Goal: Task Accomplishment & Management: Use online tool/utility

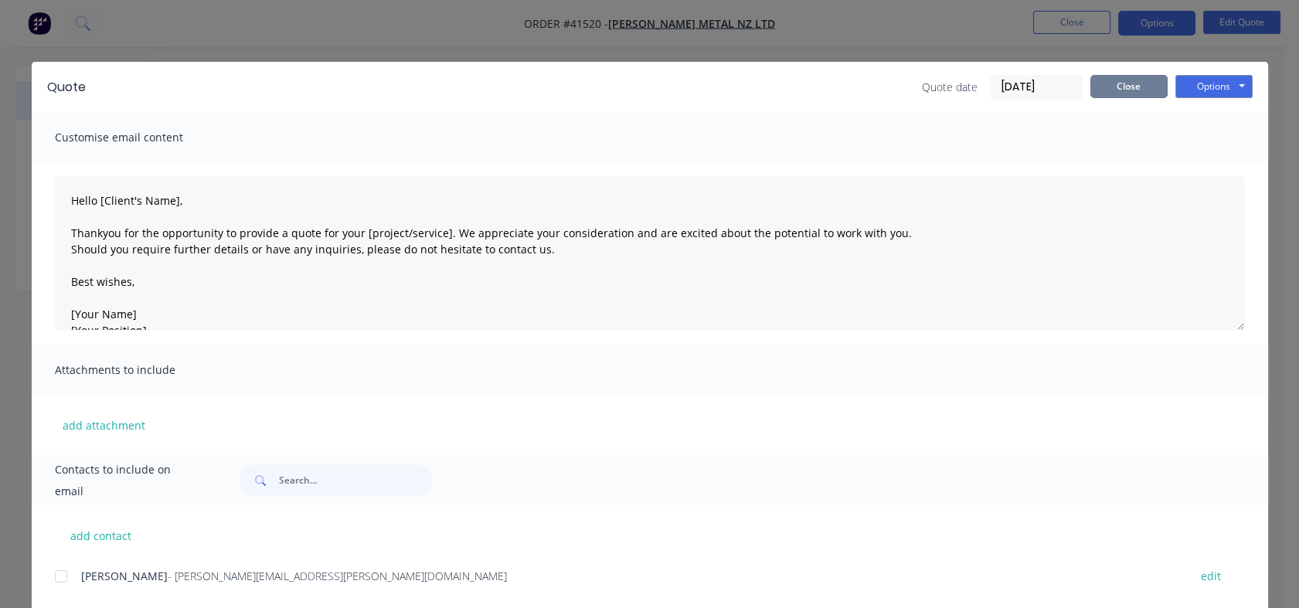
click at [1105, 90] on button "Close" at bounding box center [1129, 86] width 77 height 23
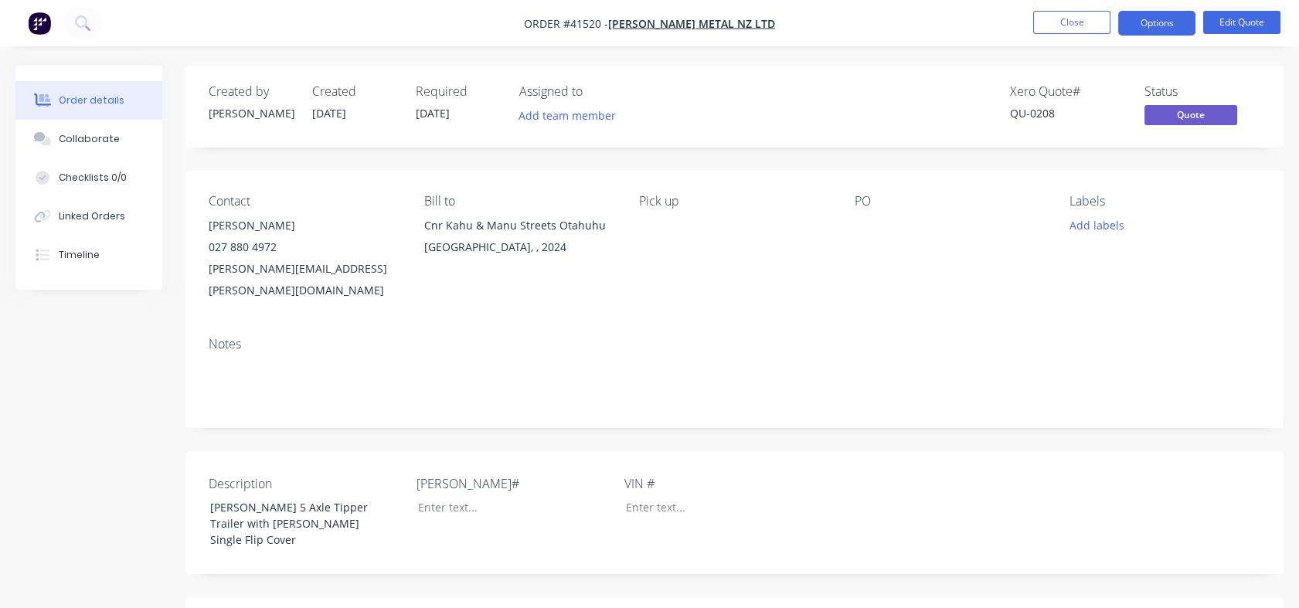
click at [78, 105] on div "Order details" at bounding box center [92, 101] width 66 height 14
click at [1076, 21] on button "Close" at bounding box center [1071, 22] width 77 height 23
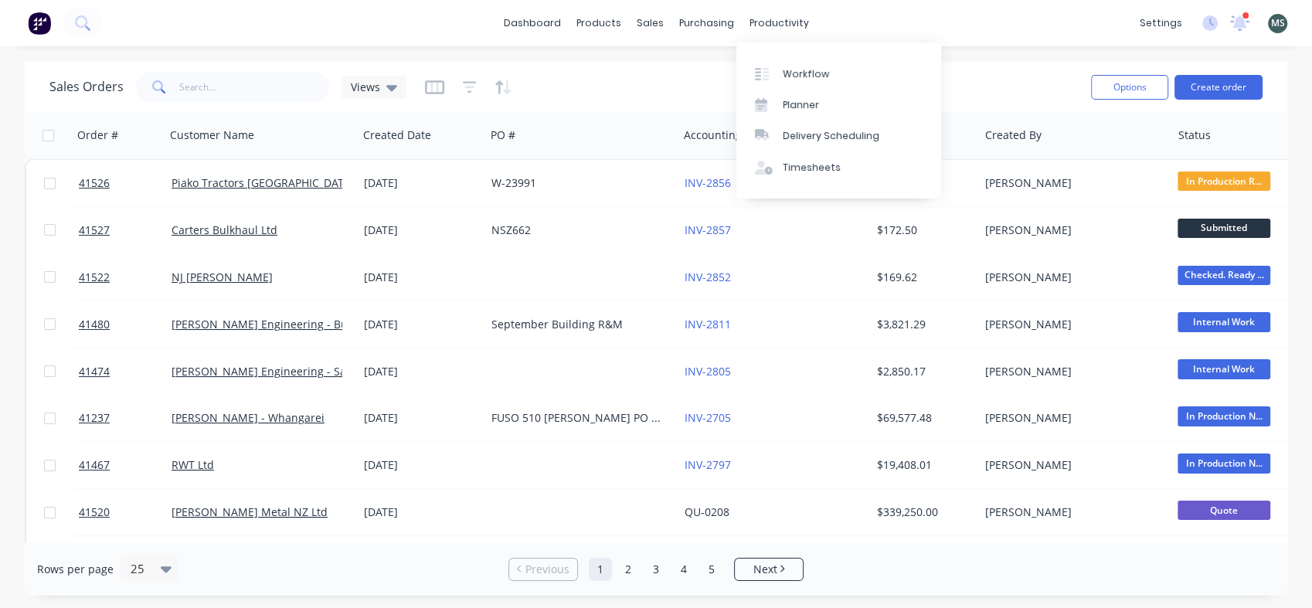
click at [760, 24] on div "productivity" at bounding box center [779, 23] width 75 height 23
click at [811, 74] on div "Workflow" at bounding box center [806, 74] width 46 height 14
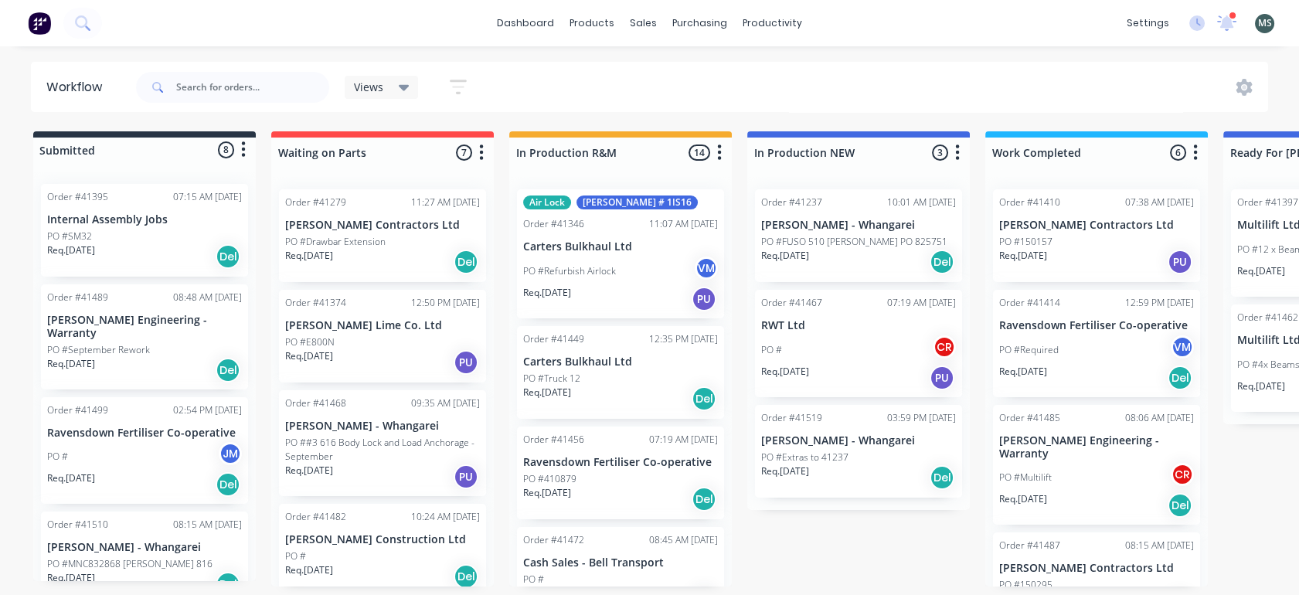
click at [838, 240] on p "PO #FUSO 510 Ali Tipper PO 825751" at bounding box center [854, 242] width 186 height 14
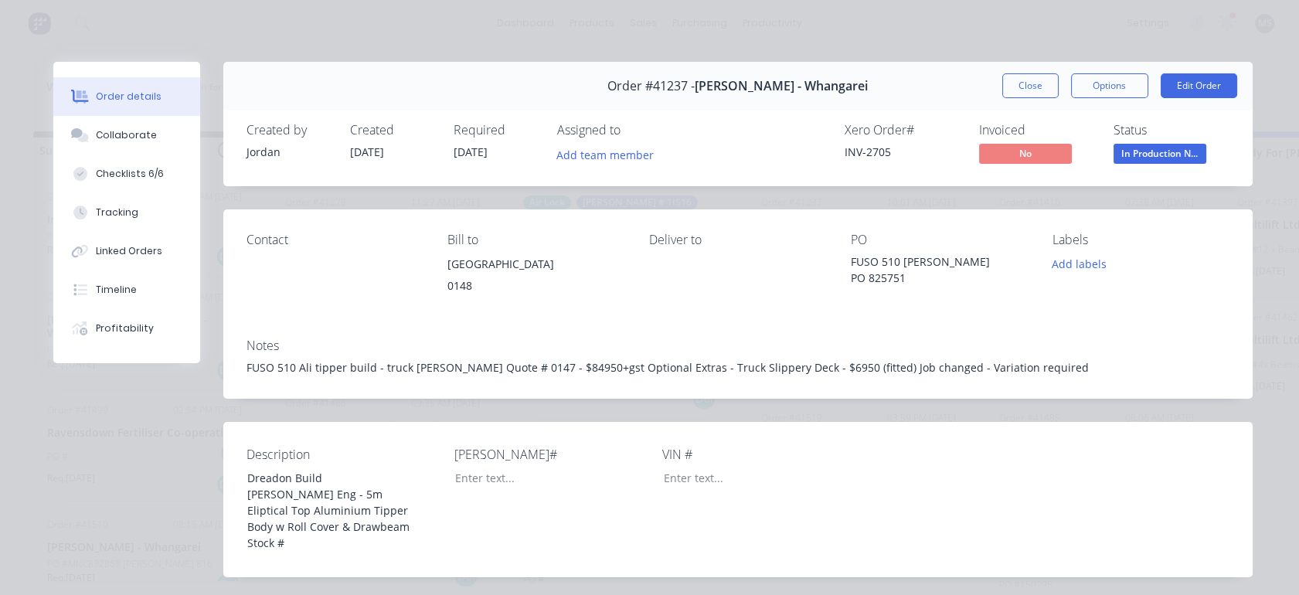
click at [111, 222] on button "Tracking" at bounding box center [126, 212] width 147 height 39
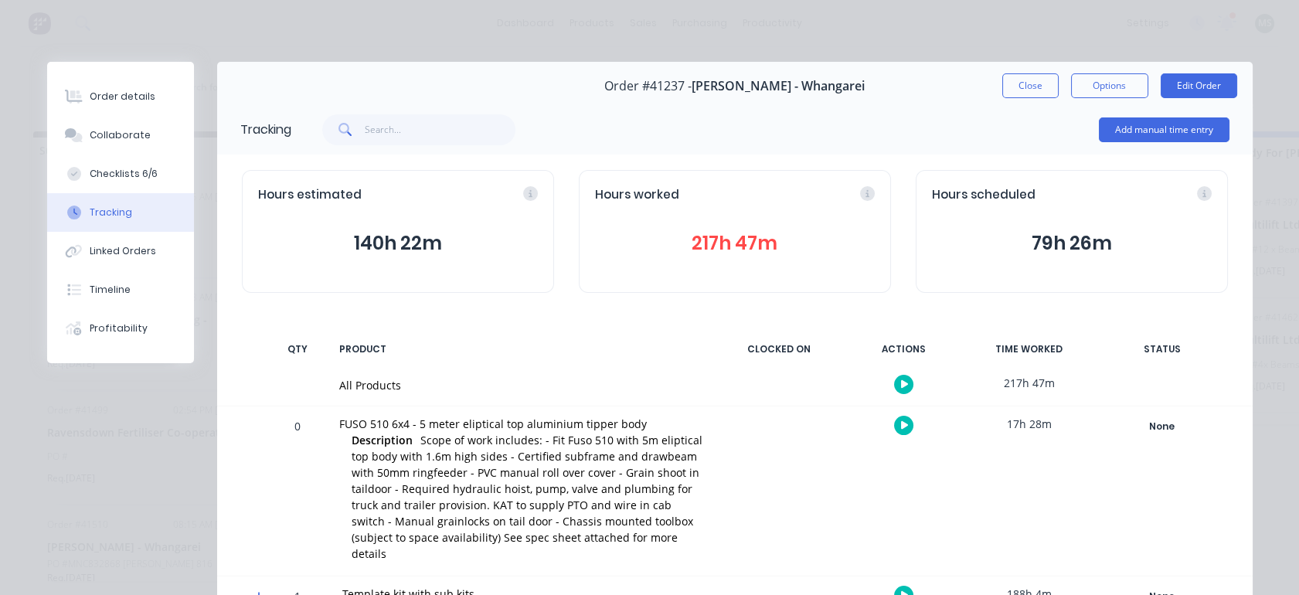
click at [1179, 90] on button "Edit Order" at bounding box center [1199, 85] width 77 height 25
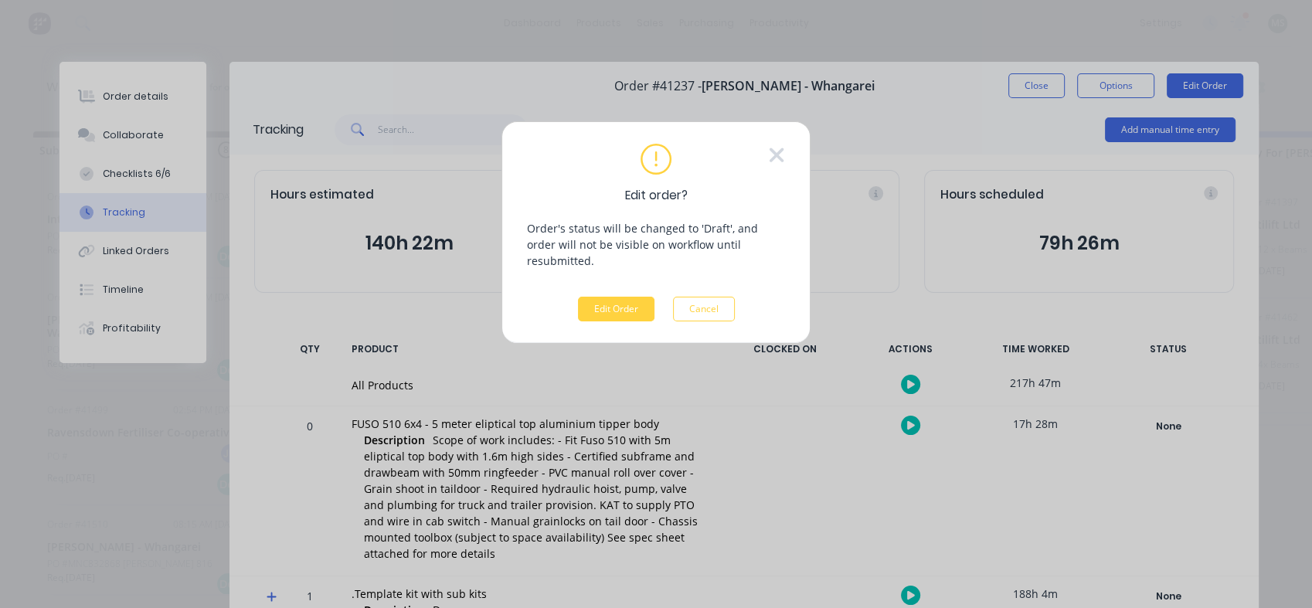
click at [612, 297] on button "Edit Order" at bounding box center [616, 309] width 77 height 25
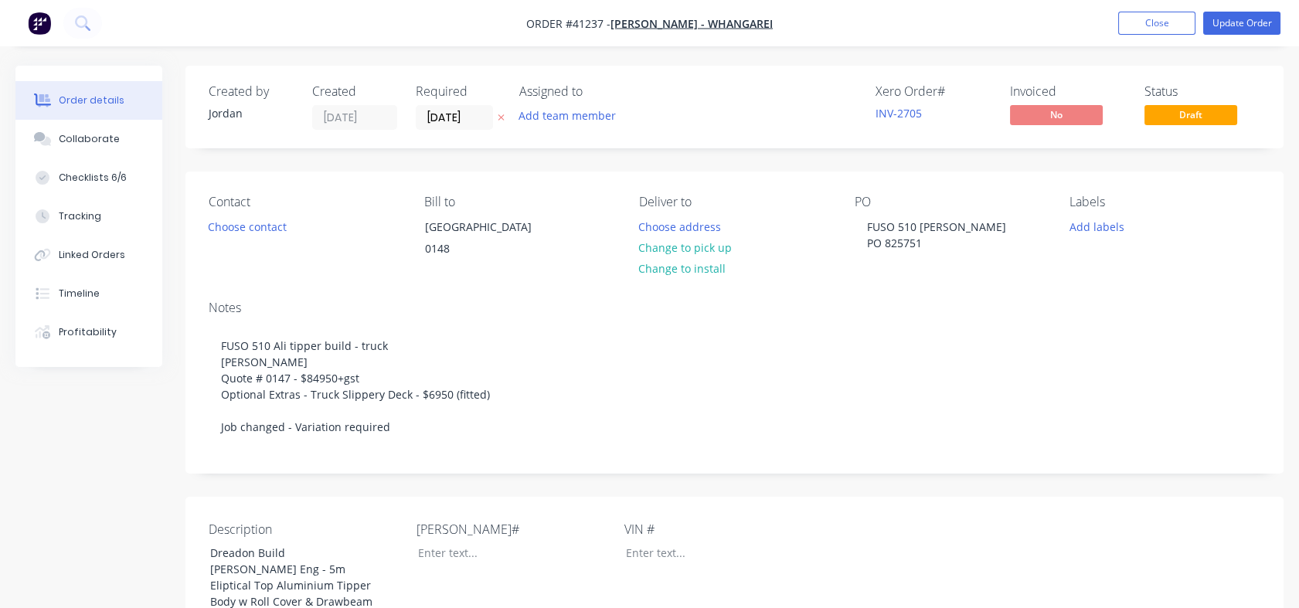
click at [569, 114] on button "Add team member" at bounding box center [568, 115] width 114 height 21
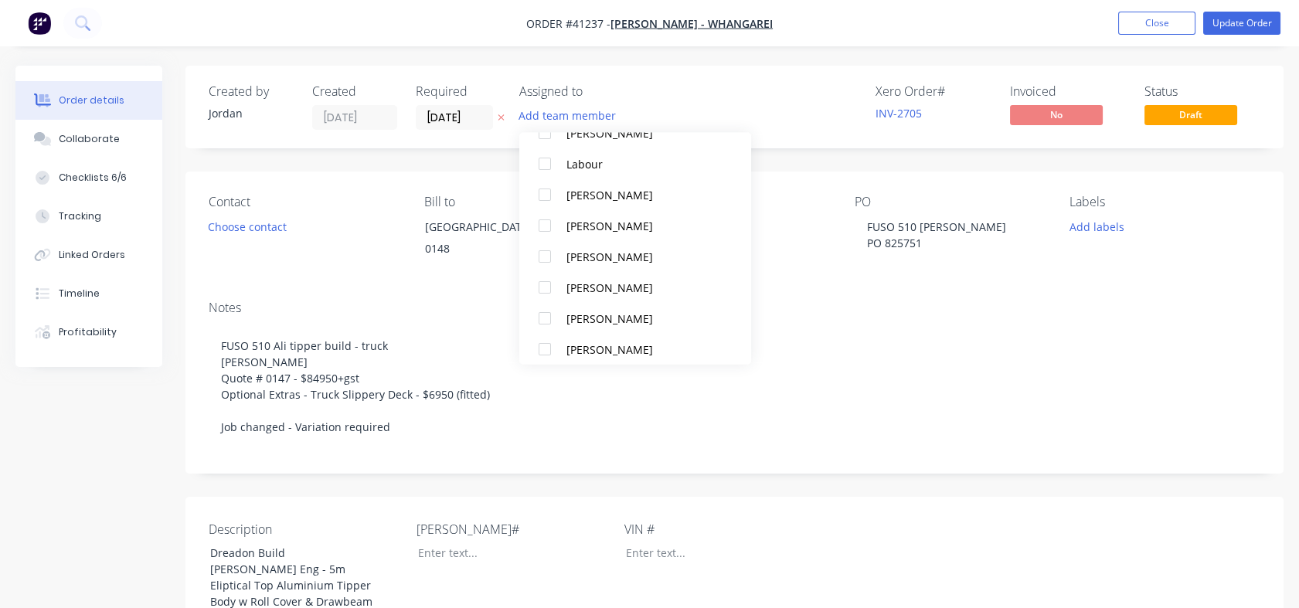
scroll to position [262, 0]
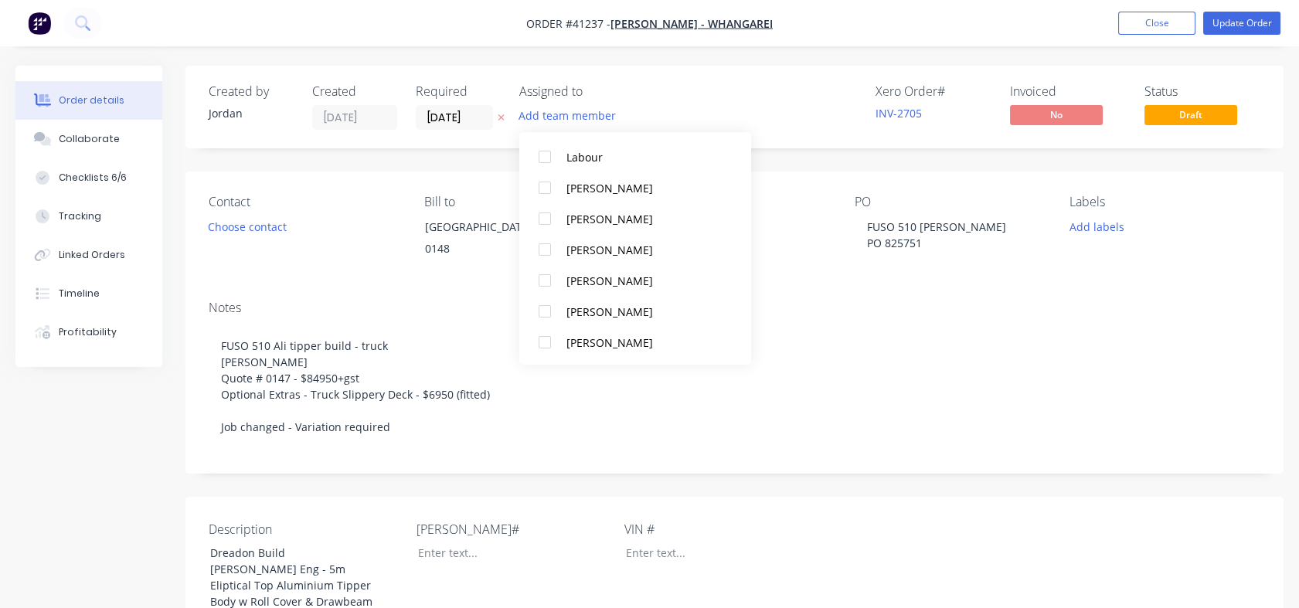
click at [612, 318] on div "Wayne Nichol" at bounding box center [644, 311] width 155 height 16
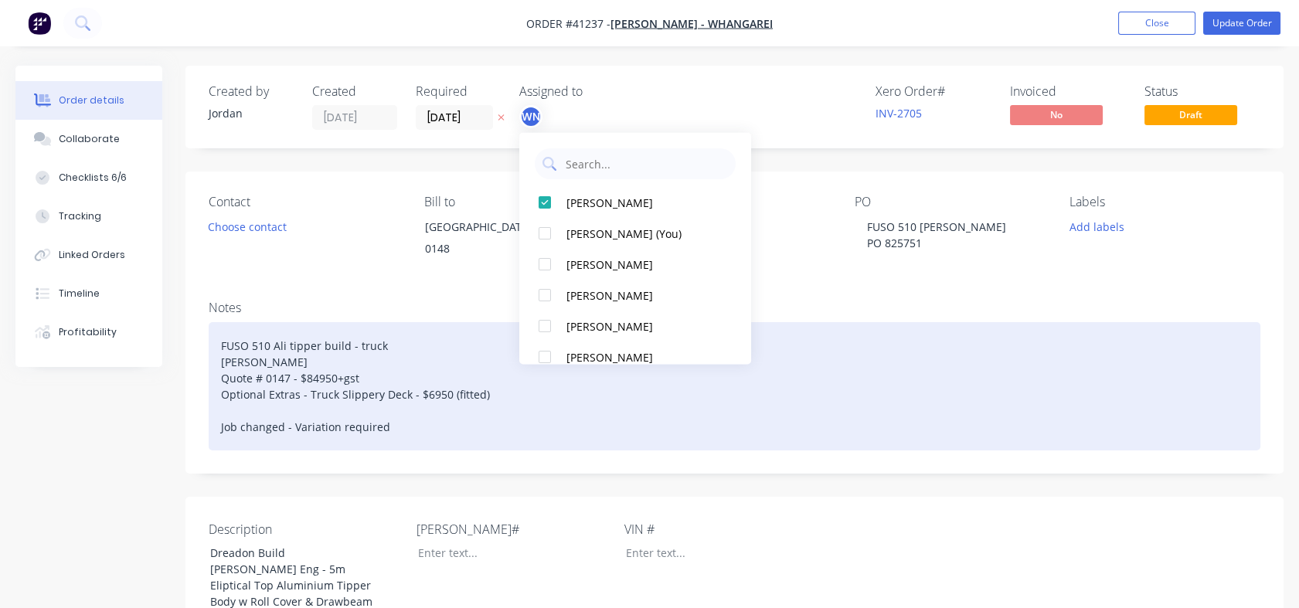
click at [593, 423] on div "FUSO 510 Ali tipper build - truck Daryl Norrish Quote # 0147 - $84950+gst Optio…" at bounding box center [735, 386] width 1052 height 128
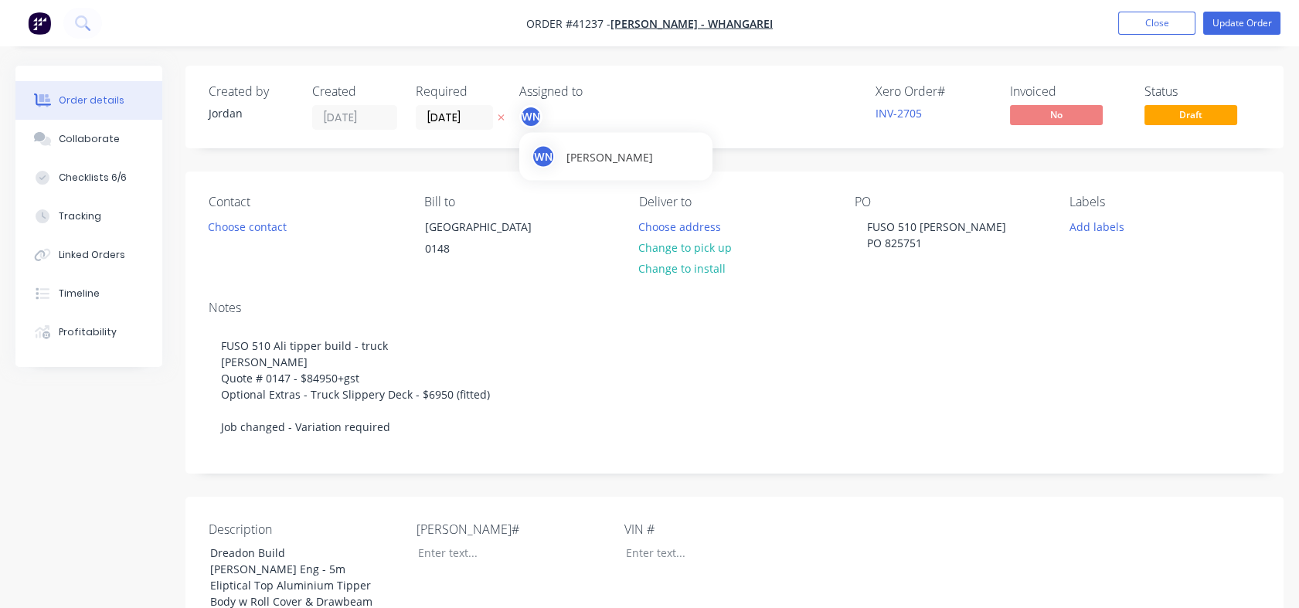
click at [527, 116] on div "WN" at bounding box center [530, 116] width 23 height 23
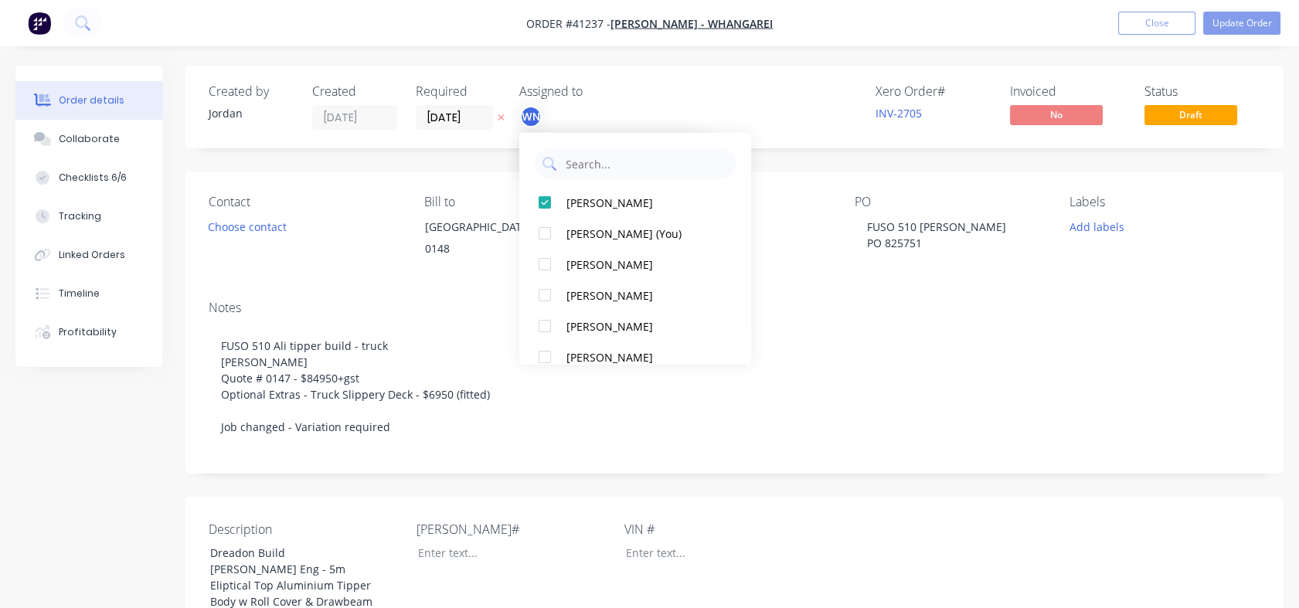
click at [527, 116] on div "WN" at bounding box center [530, 116] width 23 height 23
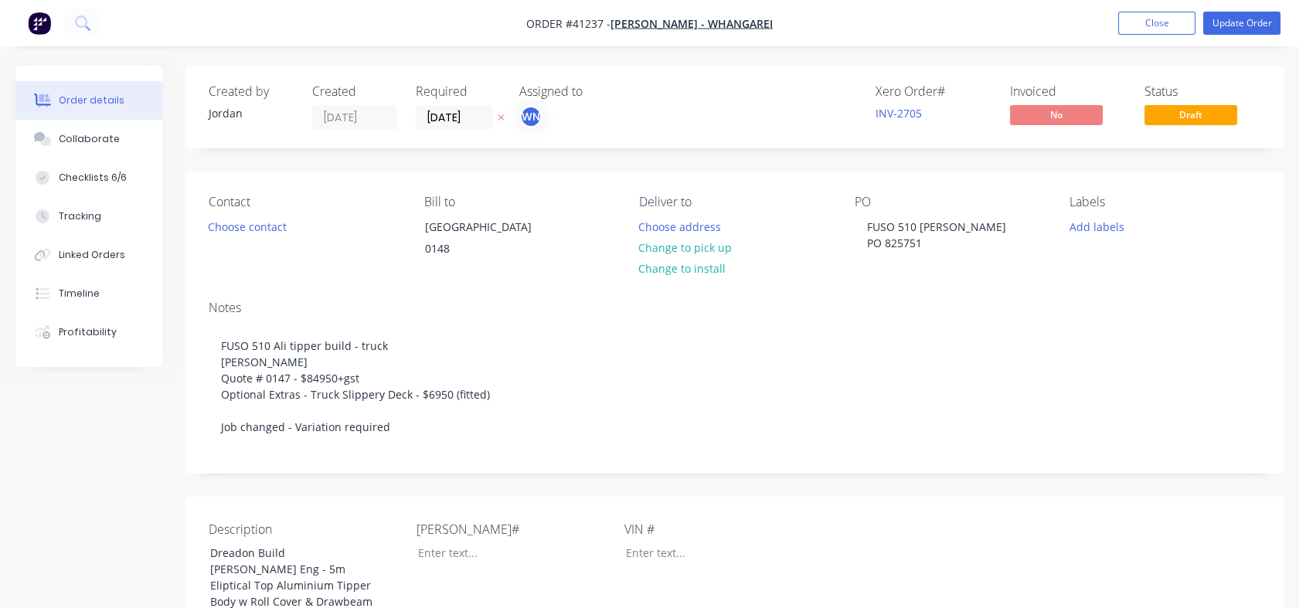
click at [365, 208] on div "Contact" at bounding box center [304, 202] width 191 height 15
click at [78, 210] on div "Tracking" at bounding box center [80, 216] width 43 height 14
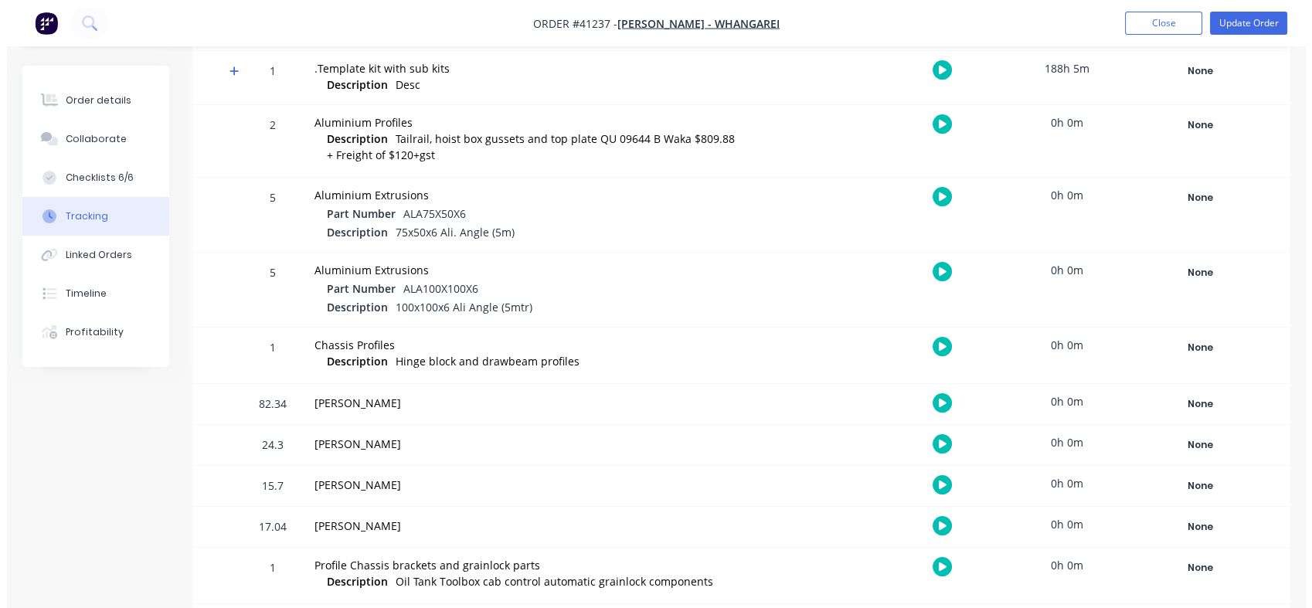
scroll to position [522, 0]
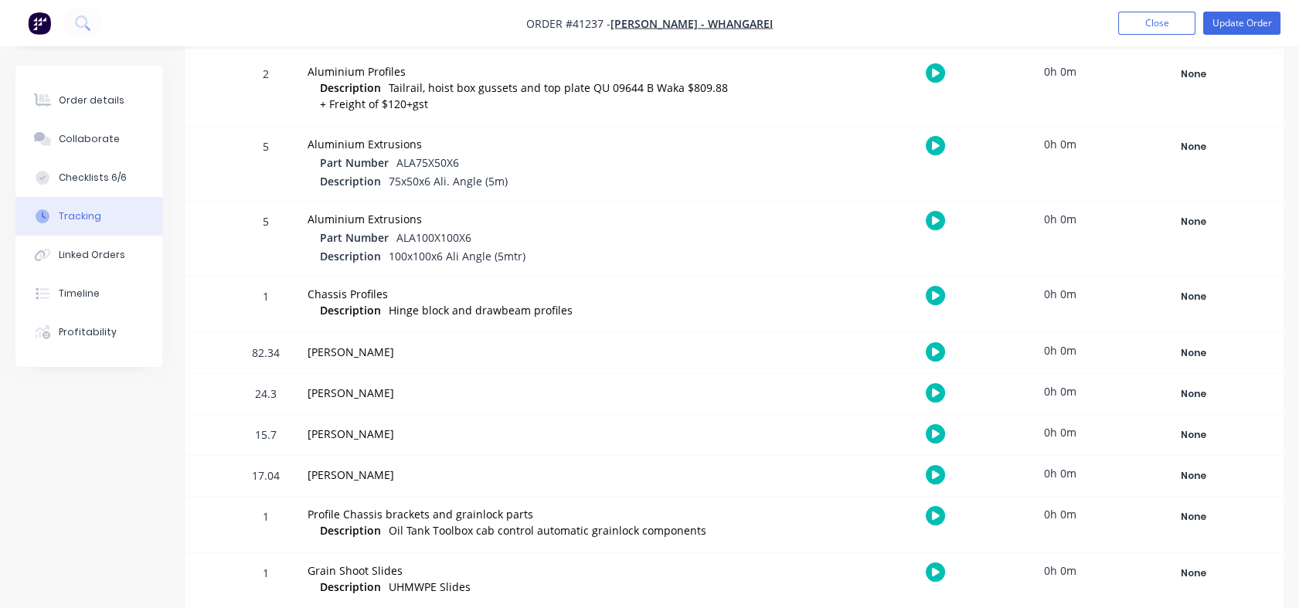
click at [937, 471] on icon "button" at bounding box center [936, 475] width 8 height 9
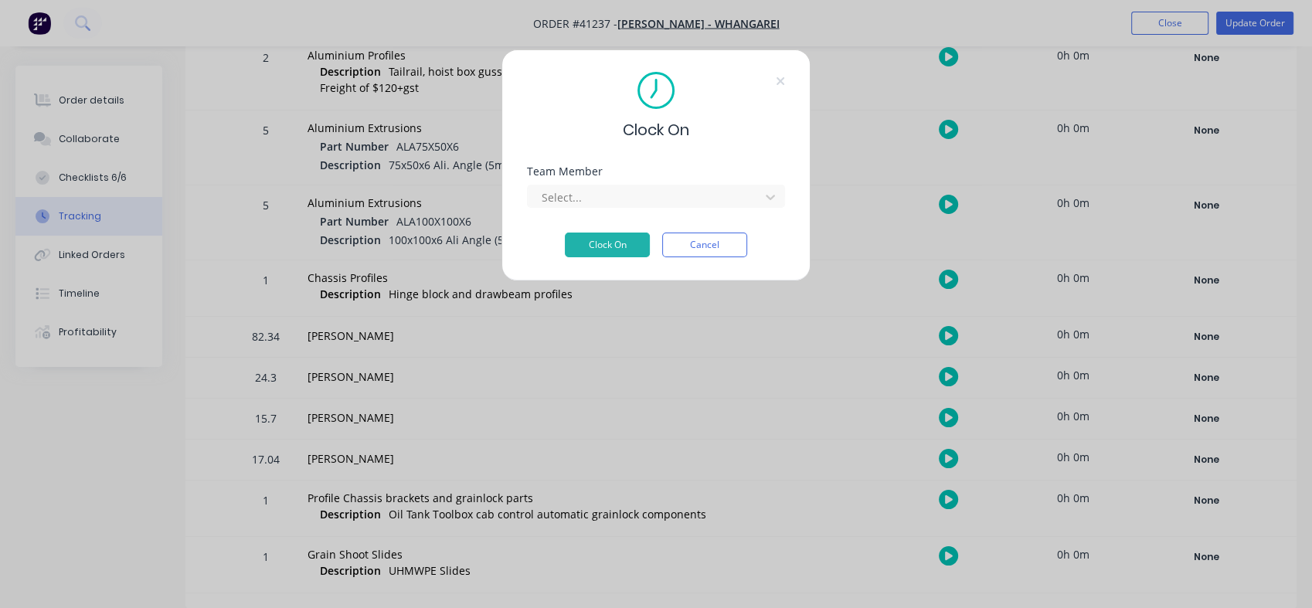
click at [600, 244] on button "Clock On" at bounding box center [607, 245] width 85 height 25
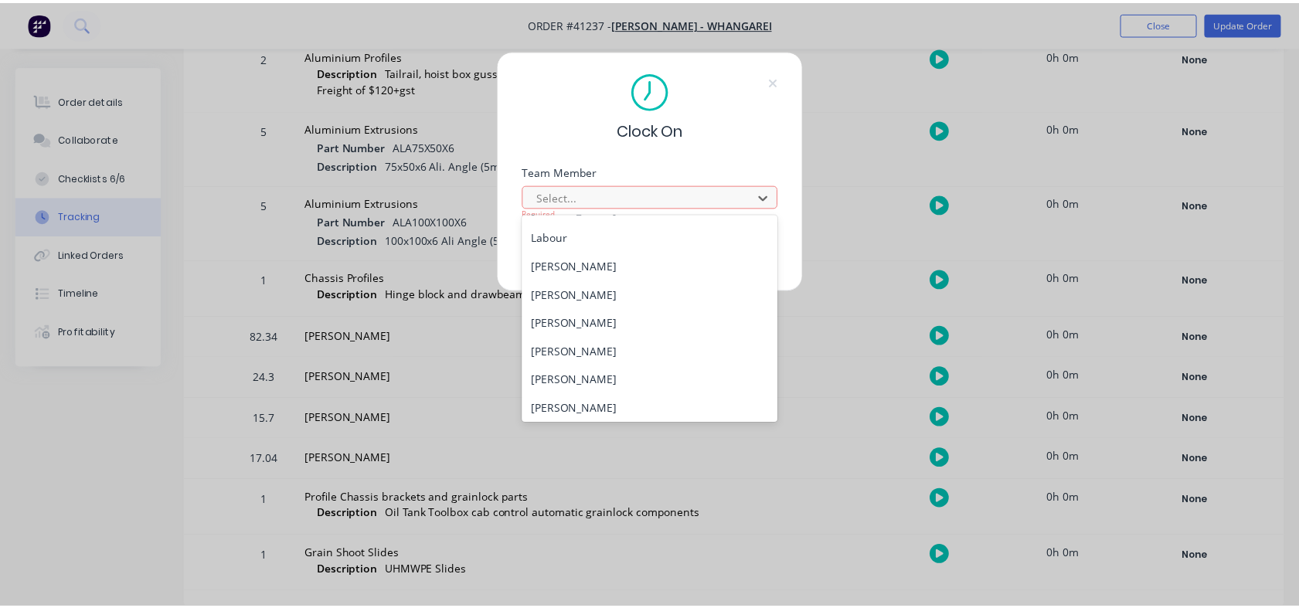
scroll to position [198, 0]
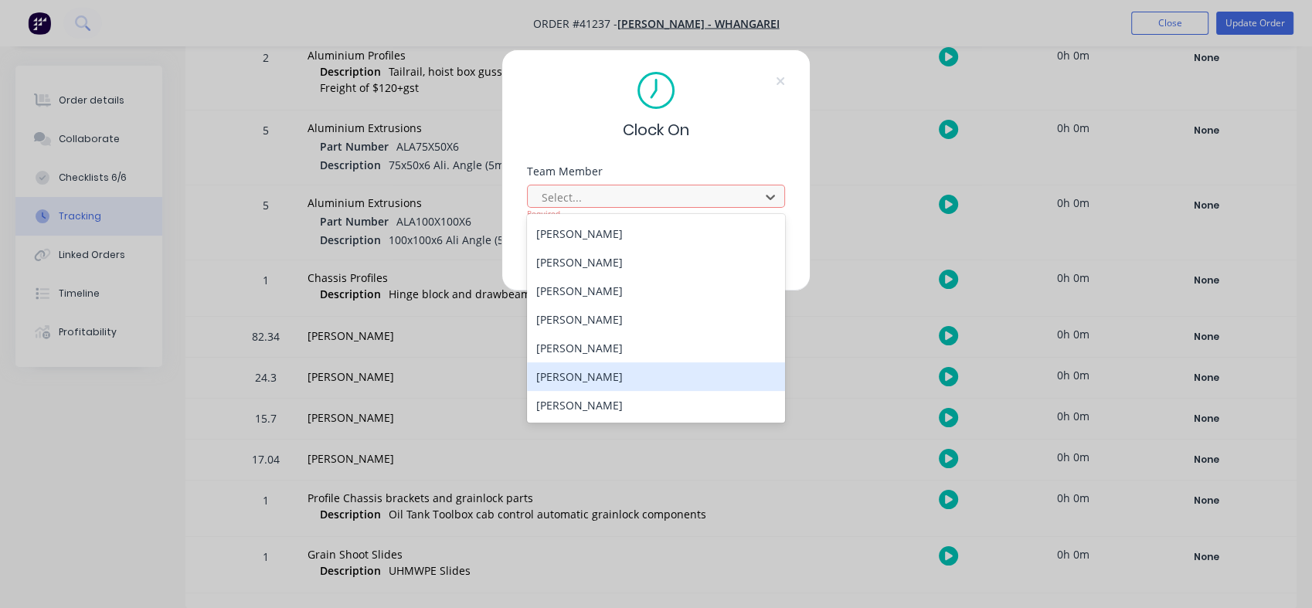
click at [635, 377] on div "Wayne Nichol" at bounding box center [656, 377] width 258 height 29
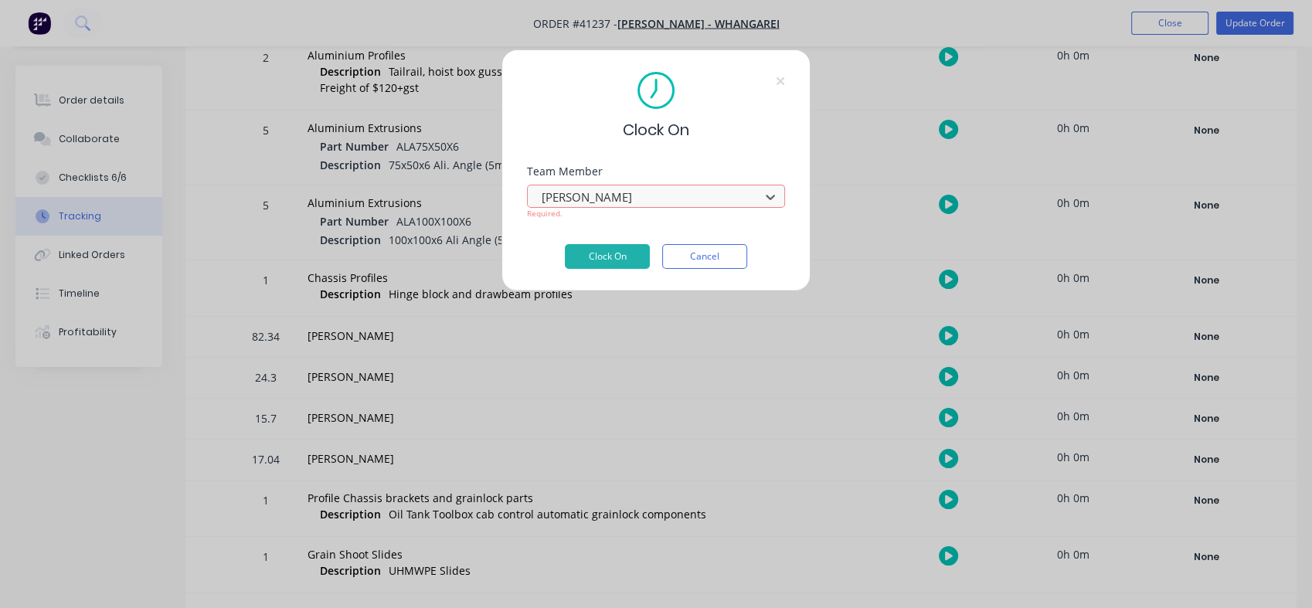
click at [603, 250] on button "Clock On" at bounding box center [607, 256] width 85 height 25
